Goal: Information Seeking & Learning: Learn about a topic

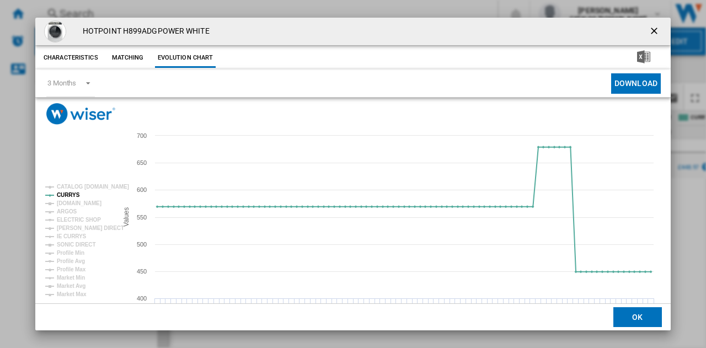
click at [649, 28] on ng-md-icon "getI18NText('BUTTONS.CLOSE_DIALOG')" at bounding box center [655, 31] width 13 height 13
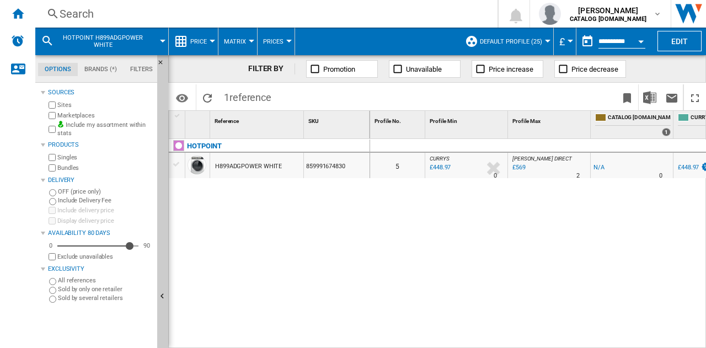
click at [285, 3] on div "Search Search 0 [PERSON_NAME] CATALOG [DOMAIN_NAME] CATALOG [DOMAIN_NAME] My se…" at bounding box center [370, 14] width 671 height 28
click at [290, 11] on div "Search" at bounding box center [264, 13] width 409 height 15
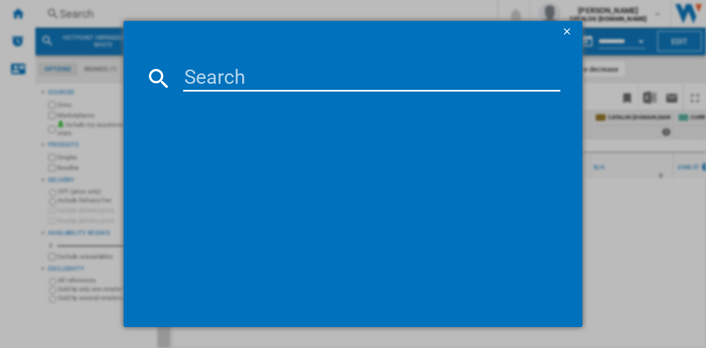
click at [290, 81] on input at bounding box center [371, 78] width 377 height 26
paste input "WF3S1243BW3"
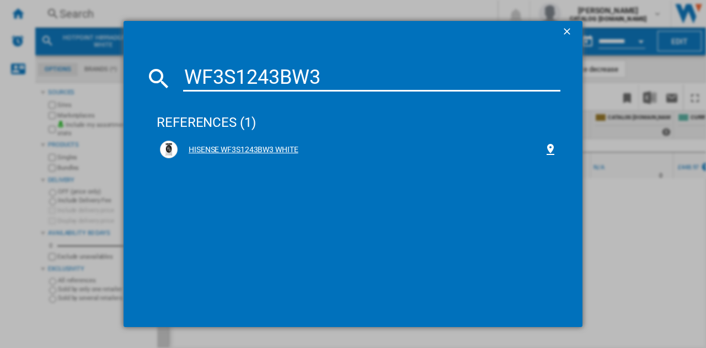
type input "WF3S1243BW3"
click at [265, 141] on div "HISENSE WF3S1243BW3 WHITE" at bounding box center [358, 150] width 397 height 18
click at [264, 148] on div "HISENSE WF3S1243BW3 WHITE" at bounding box center [361, 150] width 366 height 11
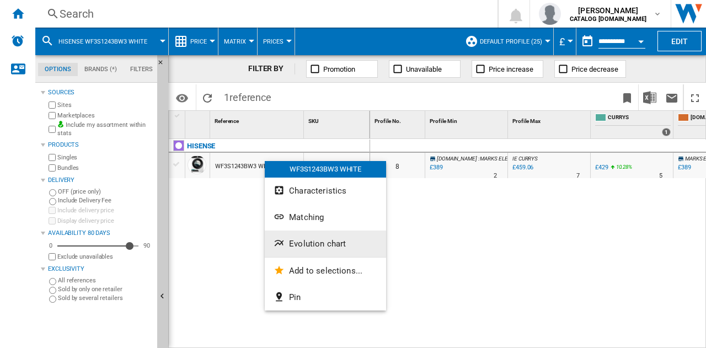
click at [312, 239] on span "Evolution chart" at bounding box center [317, 244] width 57 height 10
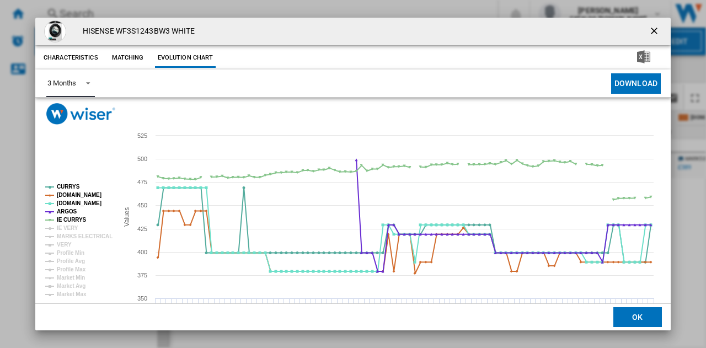
click at [75, 81] on div "3 Months" at bounding box center [61, 83] width 29 height 8
click at [78, 115] on md-option "6 Months" at bounding box center [76, 110] width 75 height 26
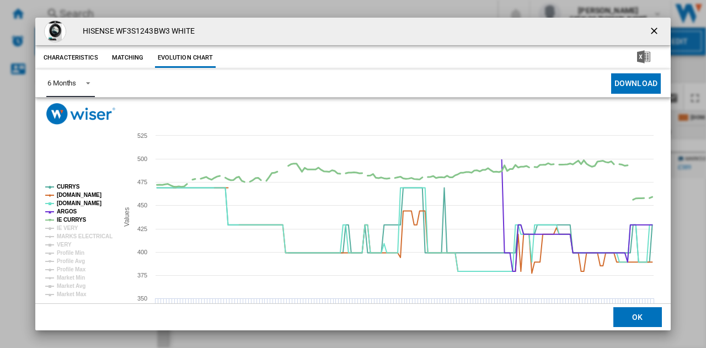
click at [70, 221] on tspan "IE CURRYS" at bounding box center [72, 220] width 30 height 6
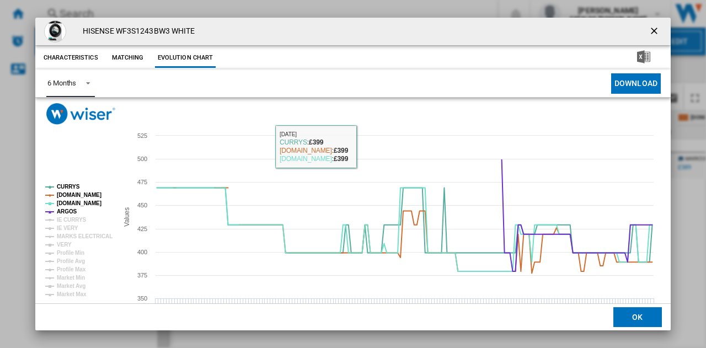
scroll to position [42, 0]
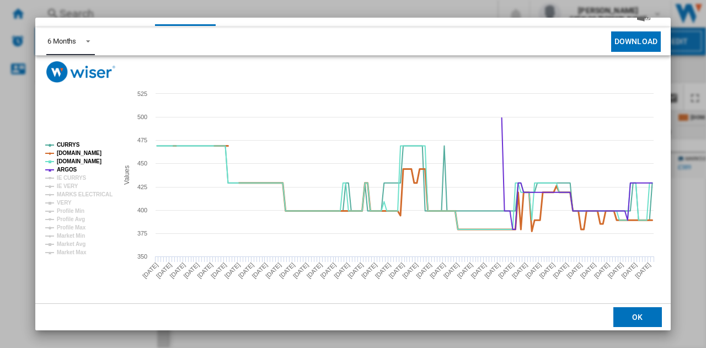
click at [65, 151] on tspan "[DOMAIN_NAME]" at bounding box center [79, 153] width 45 height 6
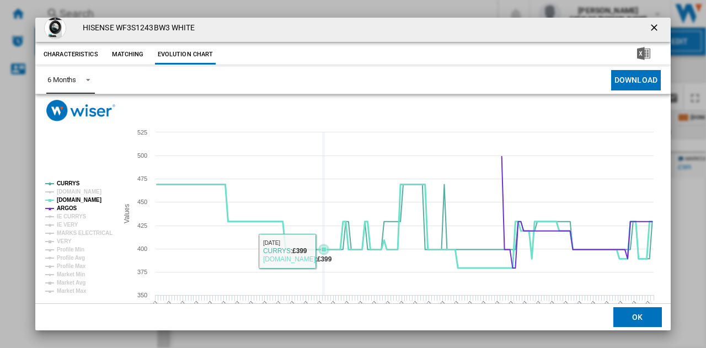
scroll to position [0, 0]
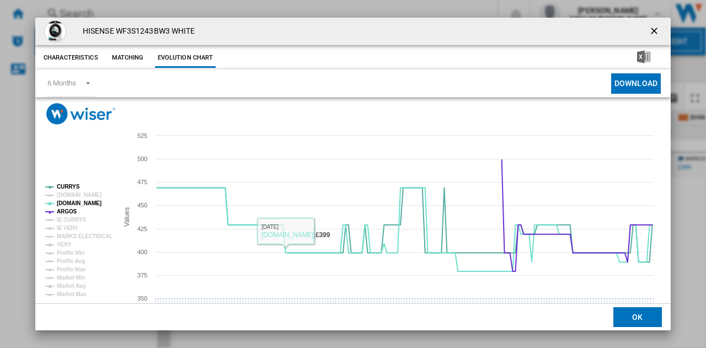
click at [127, 30] on h4 "HISENSE WF3S1243BW3 WHITE" at bounding box center [136, 31] width 118 height 11
copy h4 "WF3S1243BW3"
